Goal: Task Accomplishment & Management: Use online tool/utility

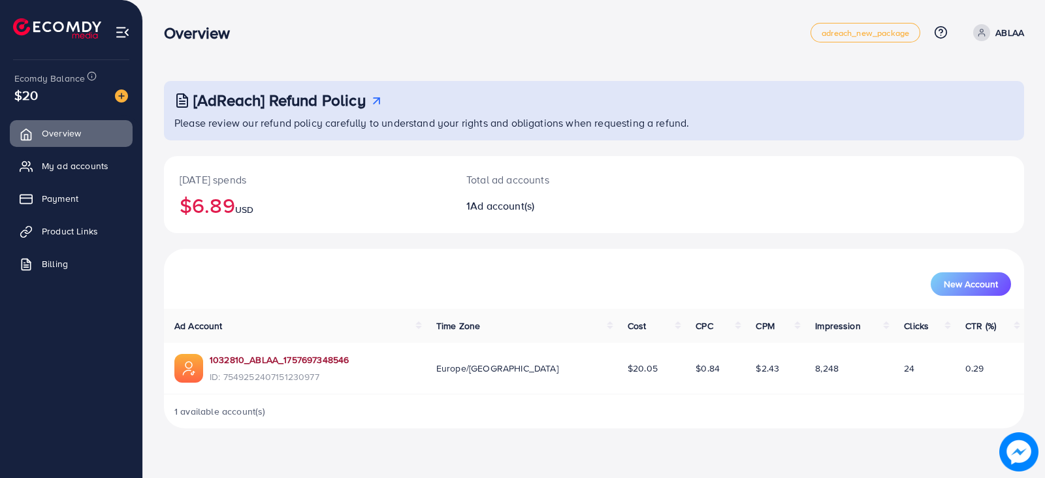
click at [294, 361] on link "1032810_ABLAA_1757697348546" at bounding box center [279, 359] width 139 height 13
click at [84, 228] on span "Product Links" at bounding box center [73, 231] width 56 height 13
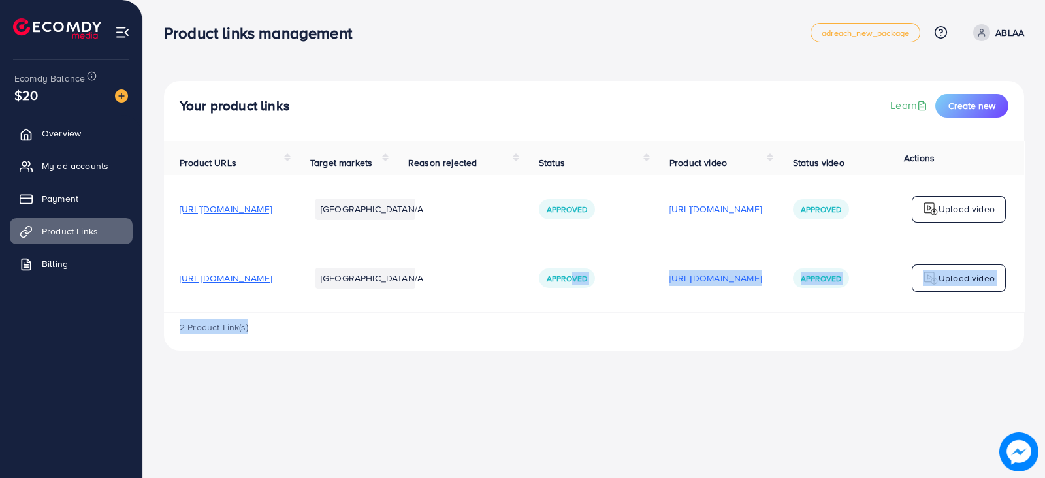
drag, startPoint x: 652, startPoint y: 315, endPoint x: 967, endPoint y: 355, distance: 316.7
click at [967, 351] on div "Product URLs Target markets Reason rejected Status Product video Status video A…" at bounding box center [594, 246] width 860 height 210
click at [814, 403] on div "Product links management adreach_new_package Help Center Contact Support Plans …" at bounding box center [522, 239] width 1045 height 478
click at [736, 326] on div "2 Product Link(s)" at bounding box center [594, 332] width 860 height 38
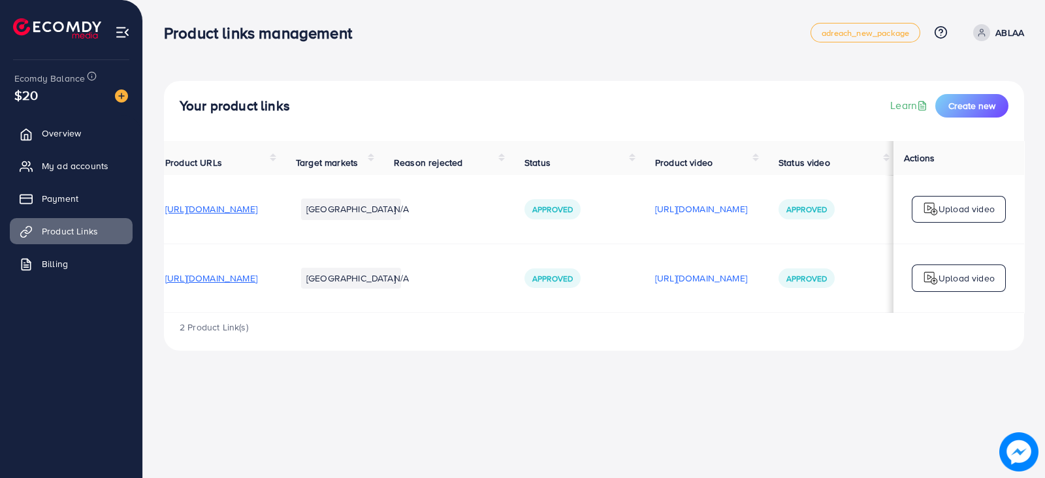
scroll to position [0, 170]
click at [942, 266] on td "Upload video" at bounding box center [958, 278] width 131 height 69
click at [950, 285] on p "Upload video" at bounding box center [967, 278] width 56 height 16
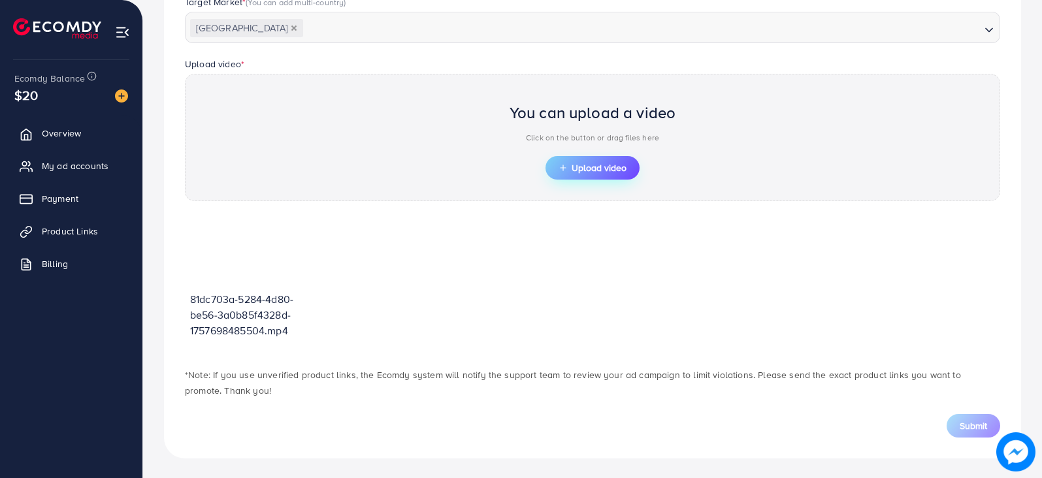
click at [600, 171] on span "Upload video" at bounding box center [592, 167] width 68 height 9
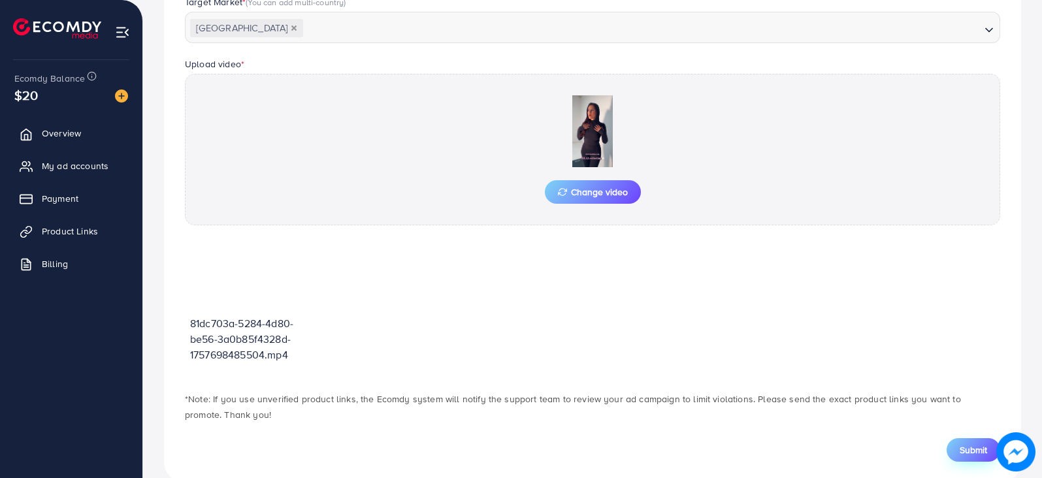
click at [968, 447] on span "Submit" at bounding box center [972, 449] width 27 height 13
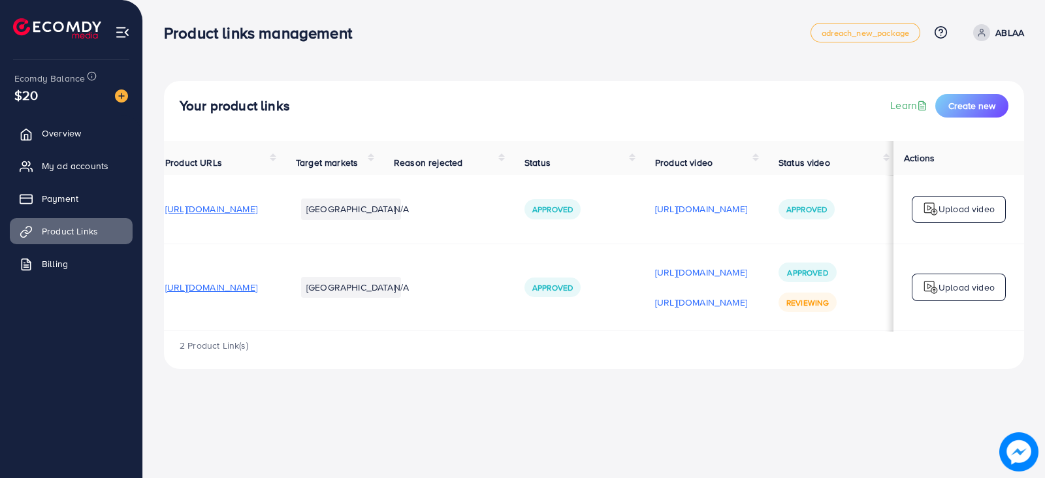
scroll to position [0, 170]
